Goal: Task Accomplishment & Management: Manage account settings

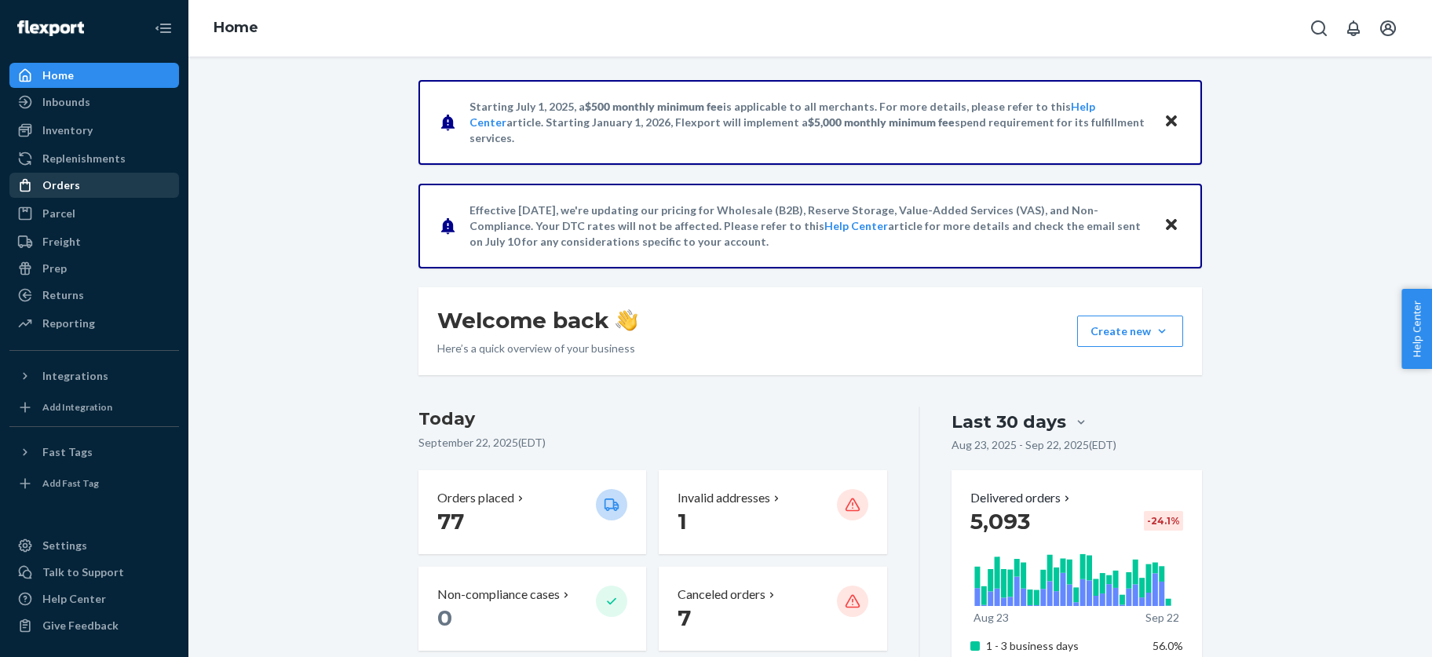
click at [57, 179] on div "Orders" at bounding box center [61, 185] width 38 height 16
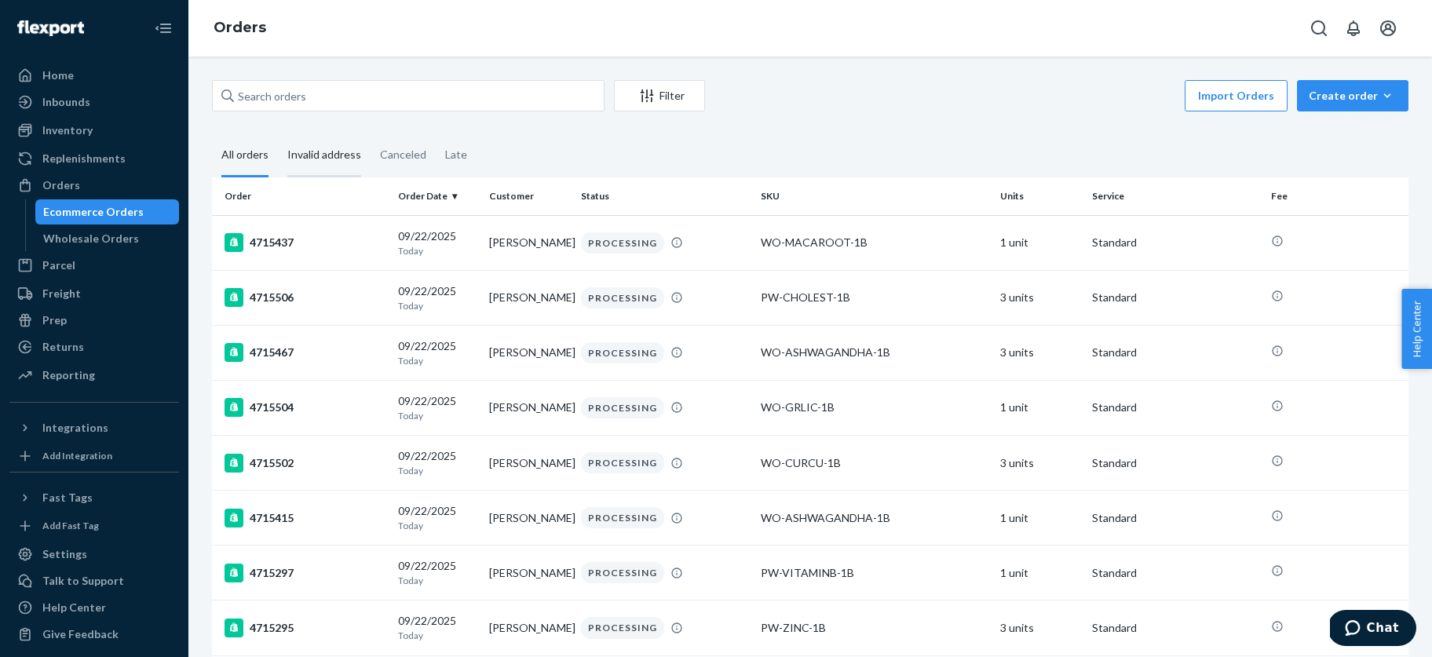
click at [331, 155] on div "Invalid address" at bounding box center [324, 155] width 74 height 43
click at [278, 134] on input "Invalid address" at bounding box center [278, 134] width 0 height 0
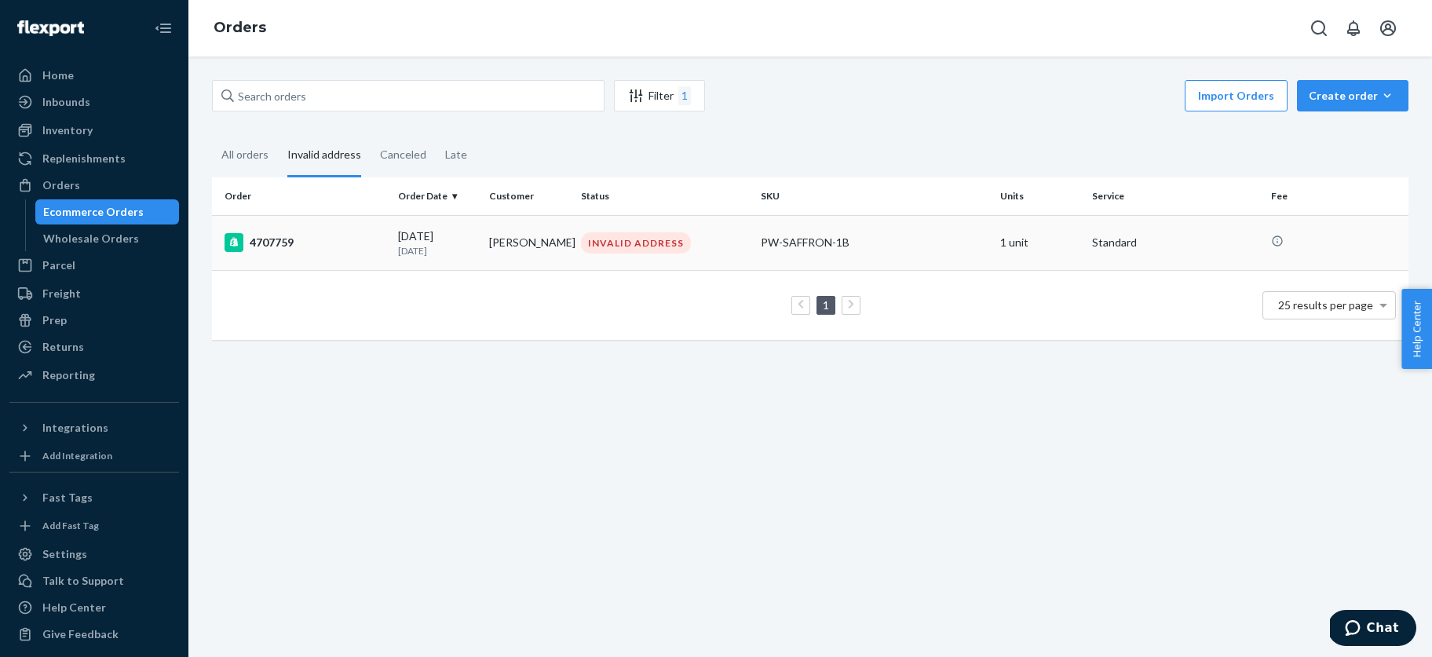
click at [298, 241] on div "4707759" at bounding box center [304, 242] width 161 height 19
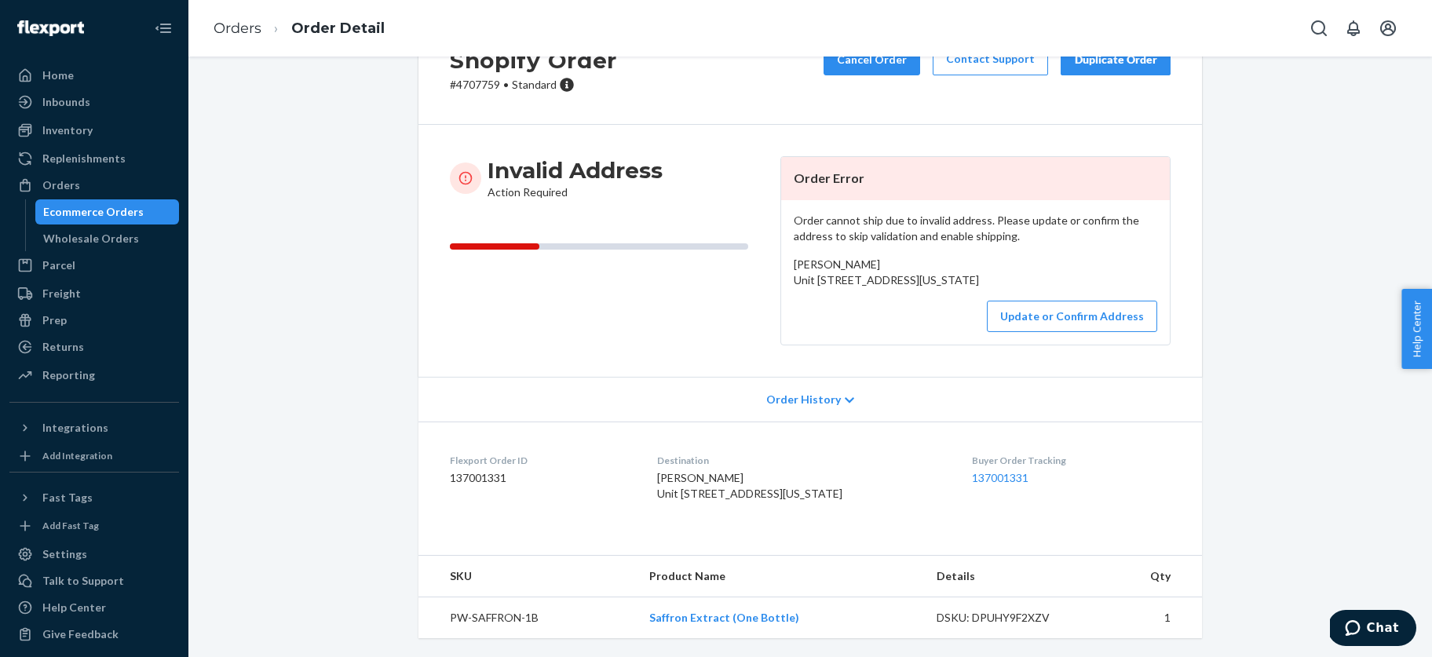
scroll to position [130, 0]
drag, startPoint x: 645, startPoint y: 447, endPoint x: 750, endPoint y: 454, distance: 105.4
click at [750, 470] on div "[PERSON_NAME] Unit [STREET_ADDRESS][US_STATE]" at bounding box center [802, 485] width 290 height 31
copy span "[PERSON_NAME]"
click at [89, 207] on div "Ecommerce Orders" at bounding box center [93, 212] width 100 height 16
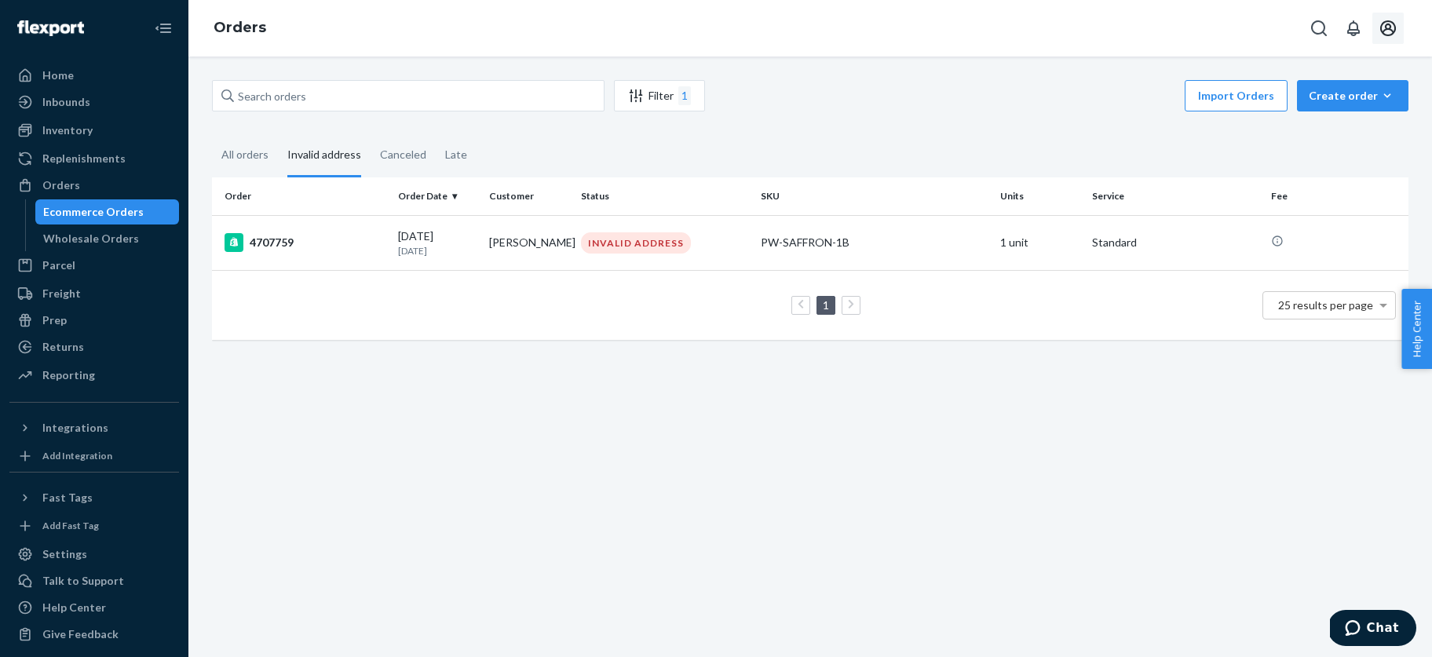
click at [1389, 27] on icon "Open account menu" at bounding box center [1388, 28] width 16 height 16
click at [1292, 154] on div "Log out" at bounding box center [1351, 168] width 118 height 29
